Goal: Check status

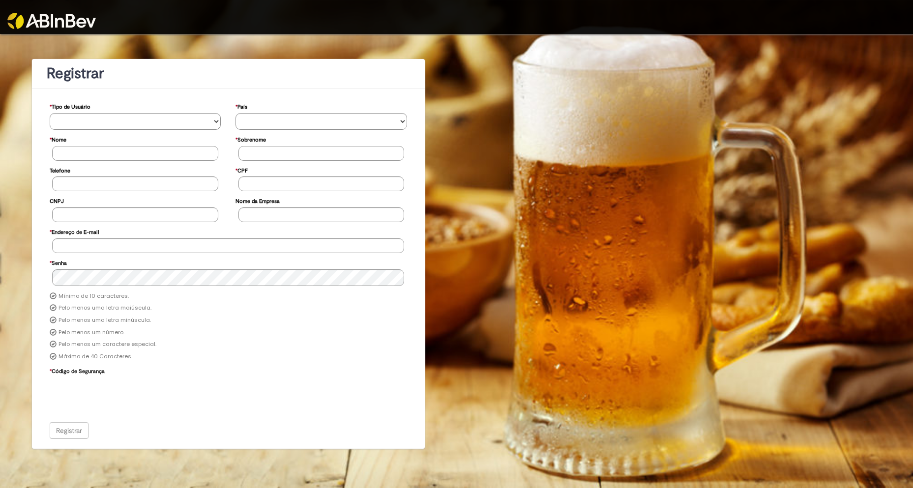
click at [40, 19] on img at bounding box center [51, 21] width 89 height 16
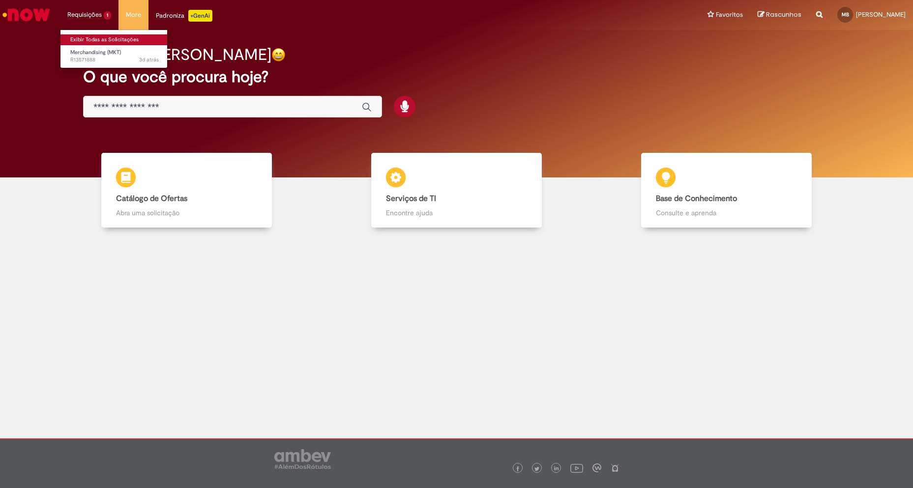
click at [94, 36] on link "Exibir Todas as Solicitações" at bounding box center [114, 39] width 108 height 11
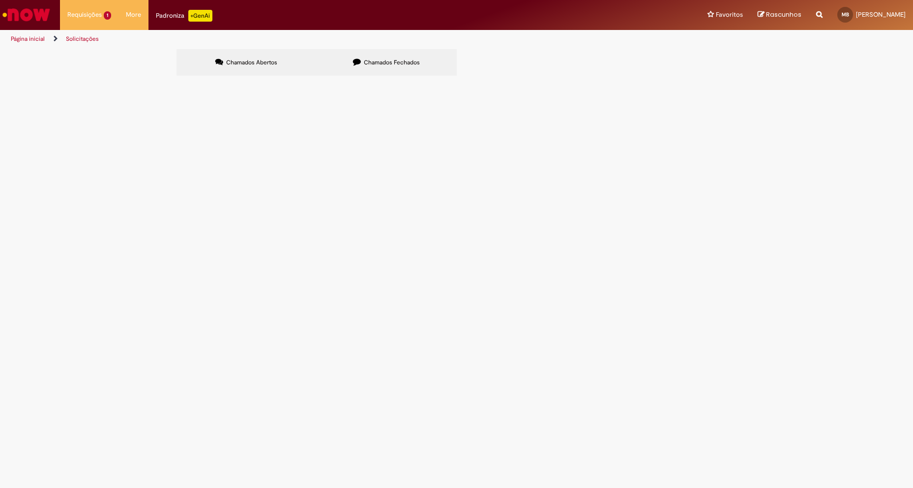
click at [0, 0] on span "Solicito a emissão da NFe de triangulação do projeto de Compra de Materiais Cor…" at bounding box center [0, 0] width 0 height 0
click at [367, 50] on label "Chamados Fechados" at bounding box center [387, 62] width 140 height 27
click at [256, 48] on ul "Página inicial Solicitações" at bounding box center [304, 39] width 594 height 18
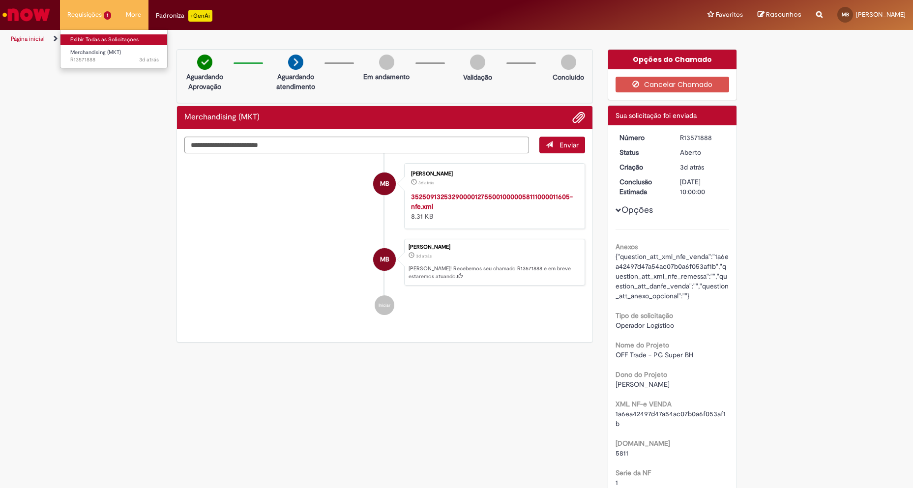
click at [90, 43] on link "Exibir Todas as Solicitações" at bounding box center [114, 39] width 108 height 11
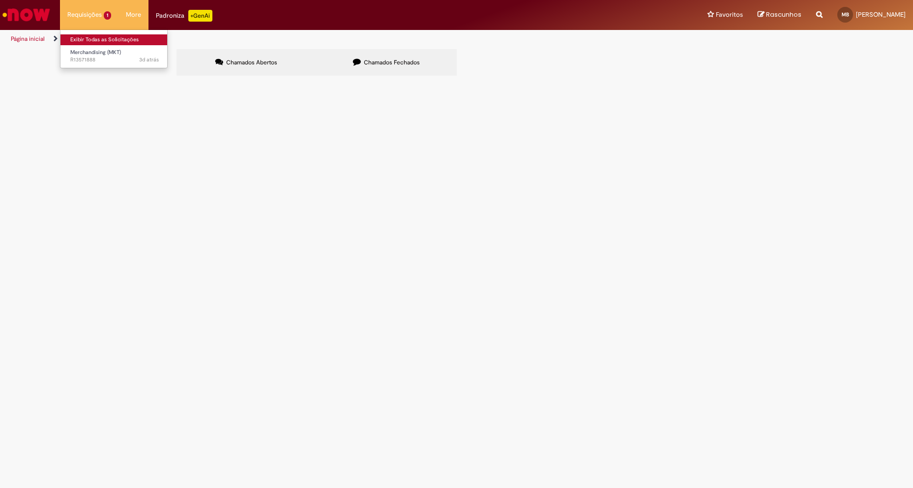
click at [100, 37] on link "Exibir Todas as Solicitações" at bounding box center [114, 39] width 108 height 11
click at [364, 62] on span "Chamados Fechados" at bounding box center [392, 63] width 56 height 8
click at [286, 67] on label "Chamados Abertos" at bounding box center [247, 62] width 140 height 27
click at [0, 0] on th "Descrição" at bounding box center [0, 0] width 0 height 0
click at [0, 0] on span "Solicito a emissão da NFe de triangulação do projeto de Compra de Materiais Cor…" at bounding box center [0, 0] width 0 height 0
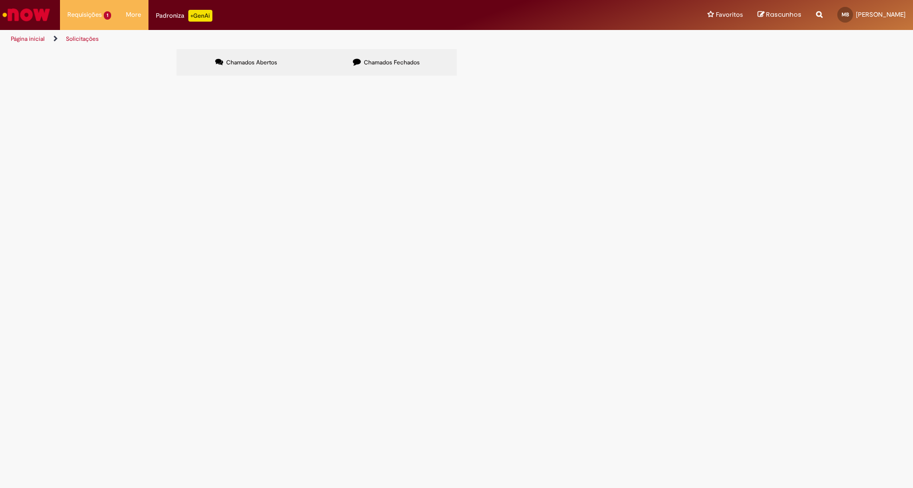
click at [0, 0] on span "R13571888" at bounding box center [0, 0] width 0 height 0
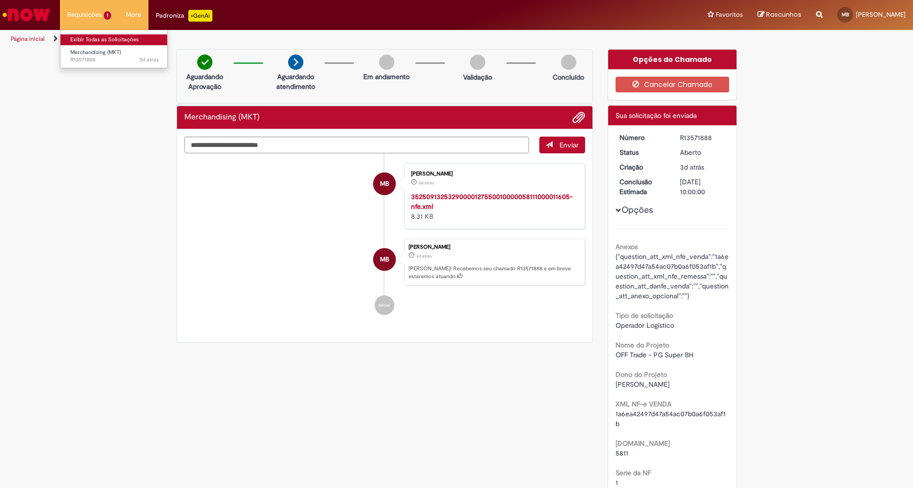
click at [91, 42] on link "Exibir Todas as Solicitações" at bounding box center [114, 39] width 108 height 11
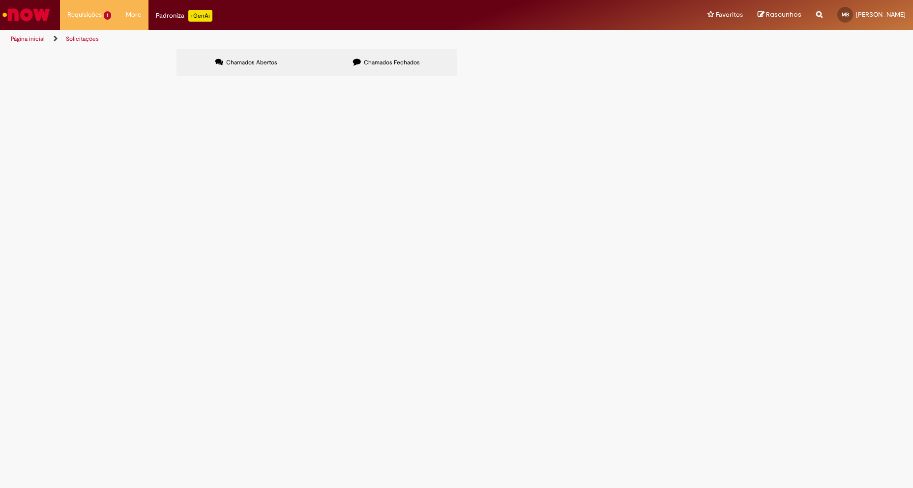
click at [0, 0] on td "R13571888" at bounding box center [0, 0] width 0 height 0
click at [0, 0] on span "R13571888" at bounding box center [0, 0] width 0 height 0
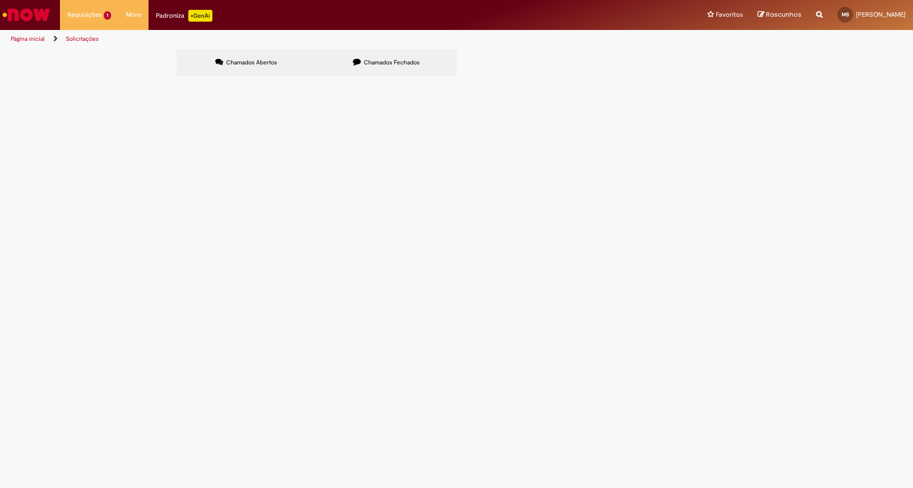
click at [0, 0] on span "Merchandising (MKT)" at bounding box center [0, 0] width 0 height 0
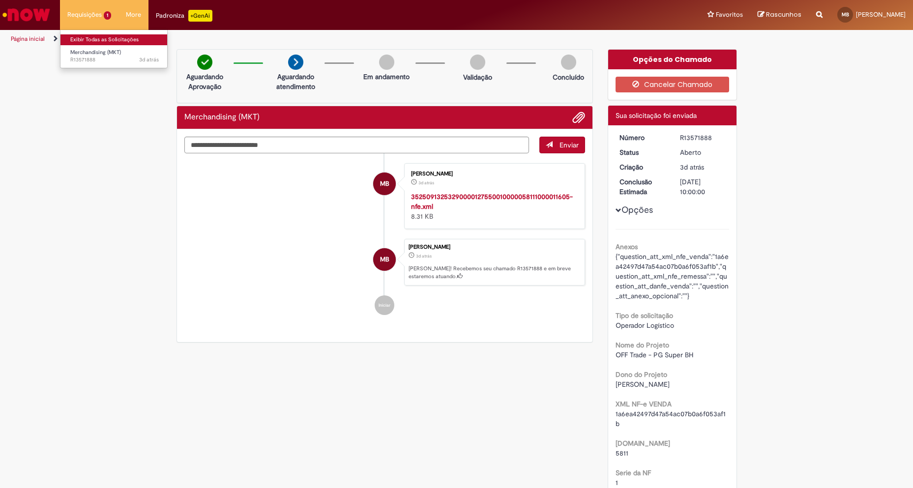
click at [102, 38] on link "Exibir Todas as Solicitações" at bounding box center [114, 39] width 108 height 11
